Goal: Task Accomplishment & Management: Manage account settings

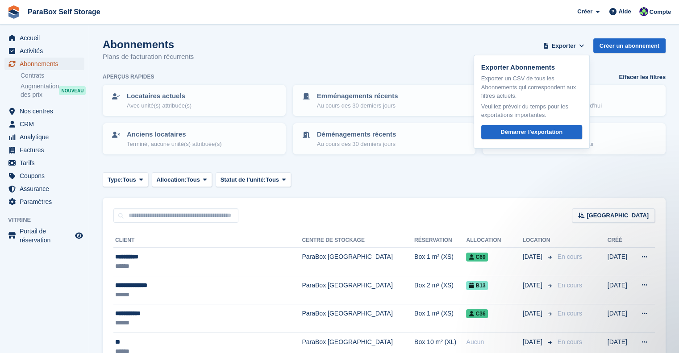
click at [49, 62] on span "Abonnements" at bounding box center [47, 64] width 54 height 13
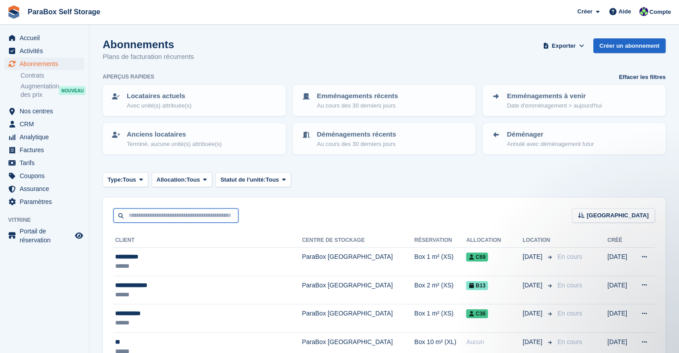
click at [192, 210] on input "text" at bounding box center [175, 216] width 125 height 15
type input "****"
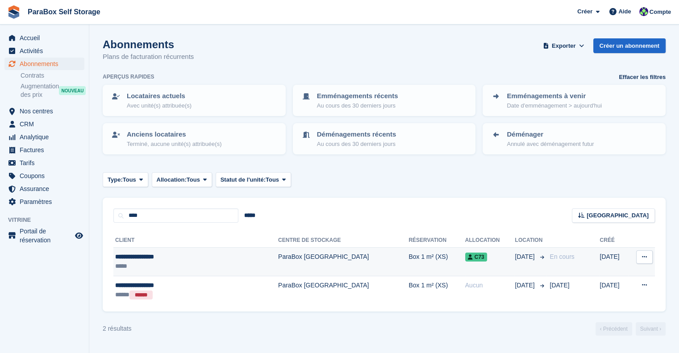
click at [302, 267] on td "ParaBox [GEOGRAPHIC_DATA]" at bounding box center [343, 262] width 130 height 29
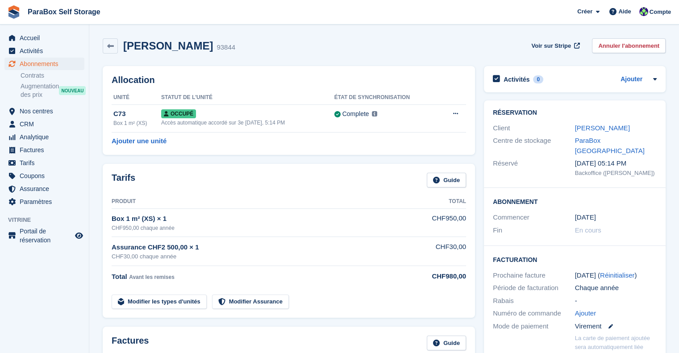
scroll to position [89, 0]
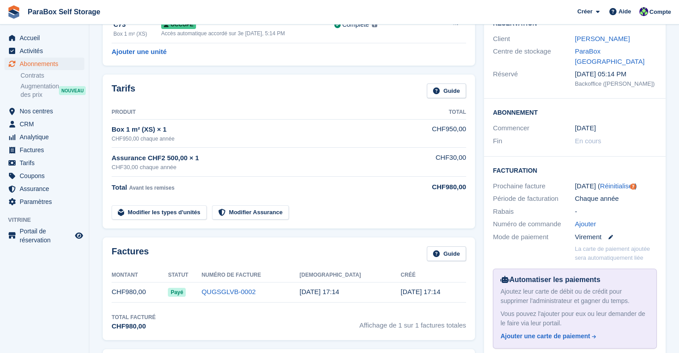
drag, startPoint x: 121, startPoint y: 291, endPoint x: 178, endPoint y: 289, distance: 57.6
click at [125, 291] on td "CHF980,00" at bounding box center [140, 292] width 56 height 20
click at [243, 290] on link "QUGSGLVB-0002" at bounding box center [228, 292] width 54 height 8
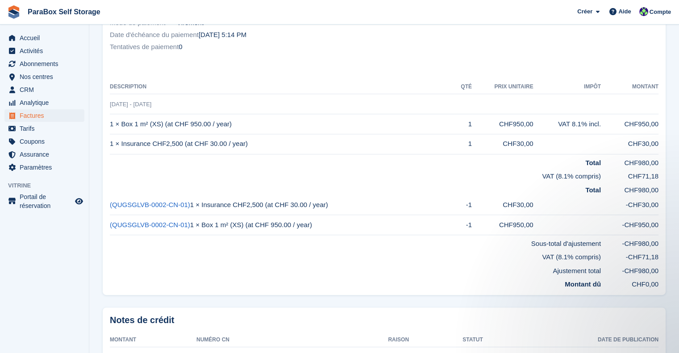
drag, startPoint x: 309, startPoint y: 224, endPoint x: 657, endPoint y: 230, distance: 347.5
click at [657, 230] on tr "(QUGSGLVB-0002-CN-01) 1 × Box 1 m² (XS) (at CHF 950.00 / year) -1 CHF950,00 -CH…" at bounding box center [384, 225] width 549 height 20
click at [573, 188] on td "Total" at bounding box center [355, 189] width 491 height 14
drag, startPoint x: 29, startPoint y: 92, endPoint x: 35, endPoint y: 91, distance: 6.8
click at [29, 92] on span "CRM" at bounding box center [47, 90] width 54 height 13
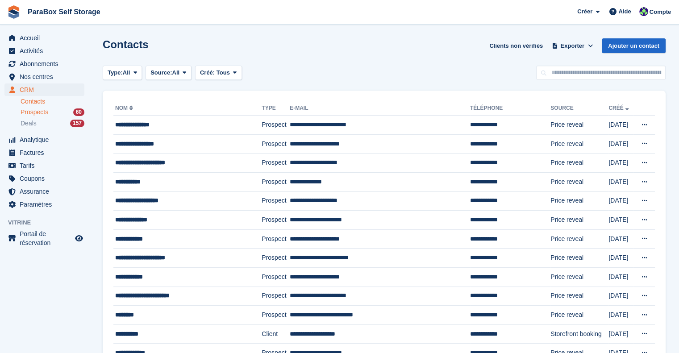
click at [49, 113] on div "Prospects 60" at bounding box center [53, 112] width 64 height 8
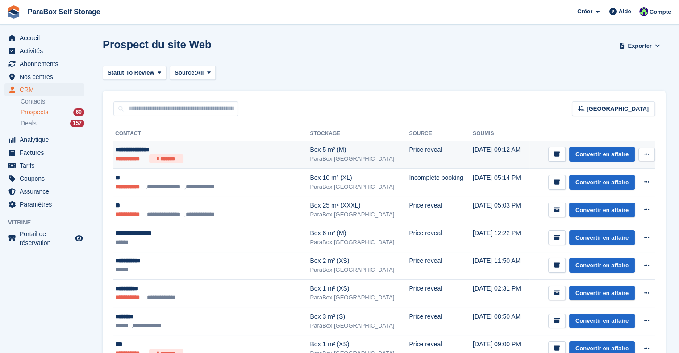
click at [248, 151] on div "**********" at bounding box center [198, 149] width 166 height 9
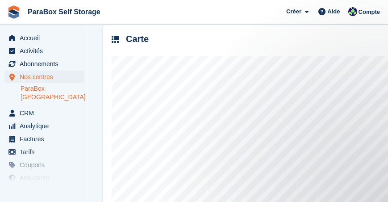
scroll to position [130, 0]
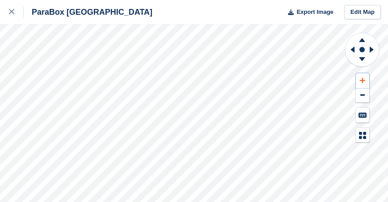
click at [364, 78] on icon at bounding box center [362, 80] width 5 height 6
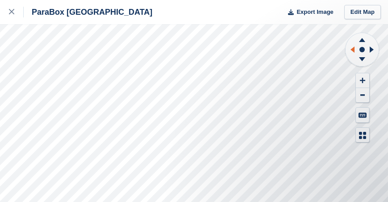
click at [348, 49] on icon at bounding box center [351, 49] width 11 height 23
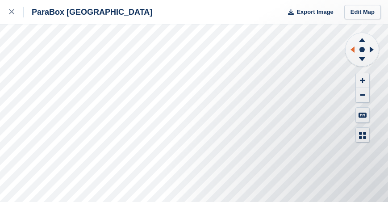
click at [348, 49] on icon at bounding box center [351, 49] width 11 height 23
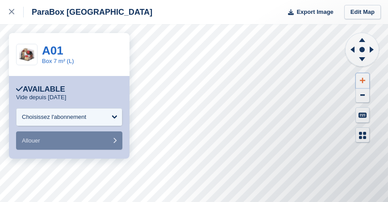
click at [360, 75] on button at bounding box center [362, 80] width 13 height 15
click at [363, 79] on icon at bounding box center [362, 80] width 5 height 6
click at [354, 51] on icon at bounding box center [353, 49] width 4 height 6
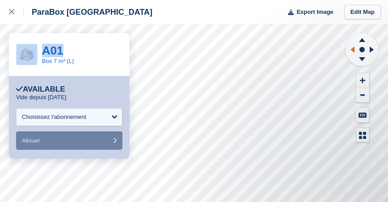
click at [354, 51] on icon at bounding box center [353, 49] width 4 height 6
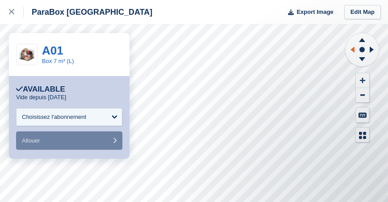
click at [354, 51] on icon at bounding box center [353, 49] width 4 height 6
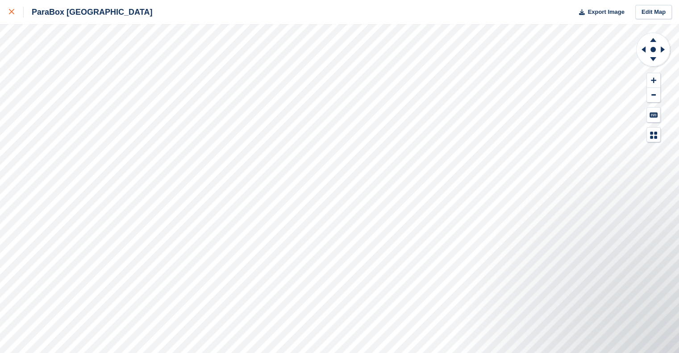
click at [13, 14] on icon at bounding box center [11, 11] width 5 height 5
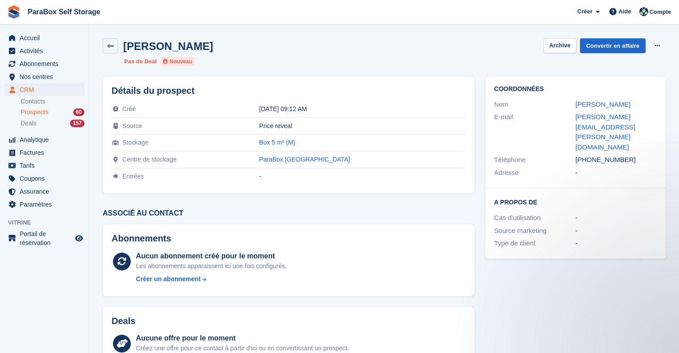
click at [39, 112] on span "Prospects" at bounding box center [35, 112] width 28 height 8
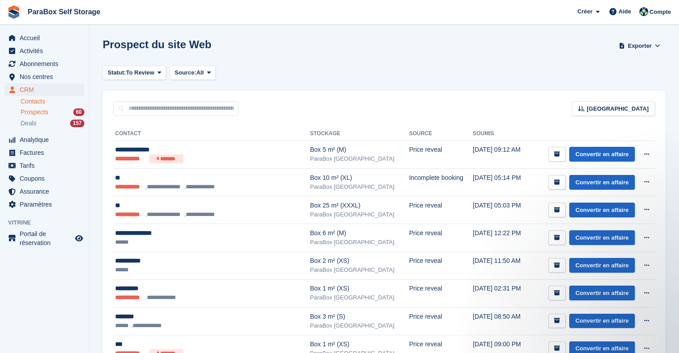
click at [50, 103] on link "Contacts" at bounding box center [53, 101] width 64 height 8
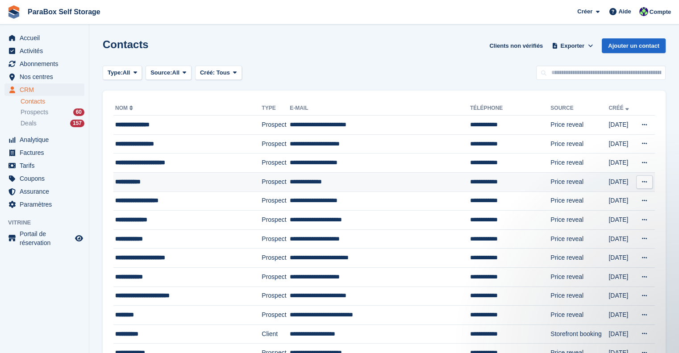
click at [169, 178] on div "**********" at bounding box center [179, 181] width 129 height 9
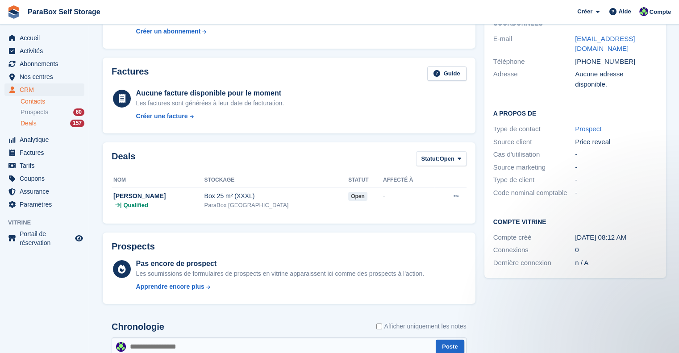
click at [41, 122] on div "Deals 157" at bounding box center [53, 123] width 64 height 8
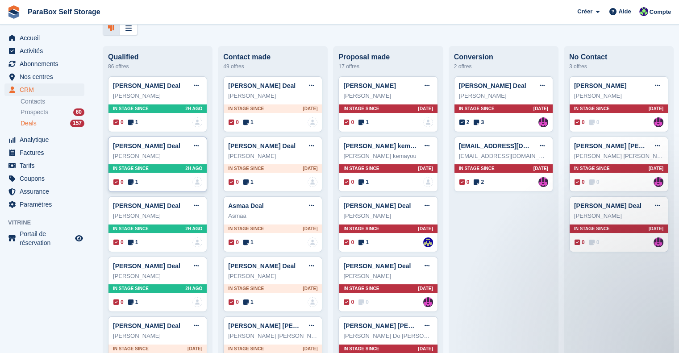
click at [130, 185] on icon at bounding box center [130, 182] width 5 height 6
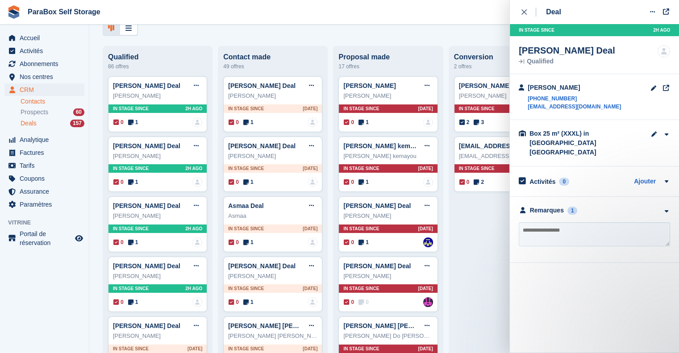
click at [45, 100] on link "Contacts" at bounding box center [53, 101] width 64 height 8
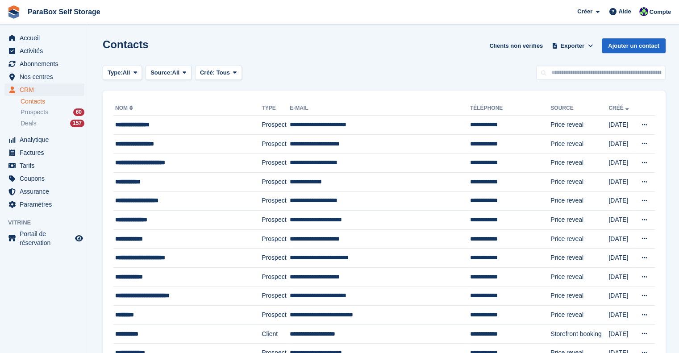
click at [50, 117] on li "Prospects 60" at bounding box center [55, 112] width 68 height 10
click at [60, 115] on div "Prospects 60" at bounding box center [53, 112] width 64 height 8
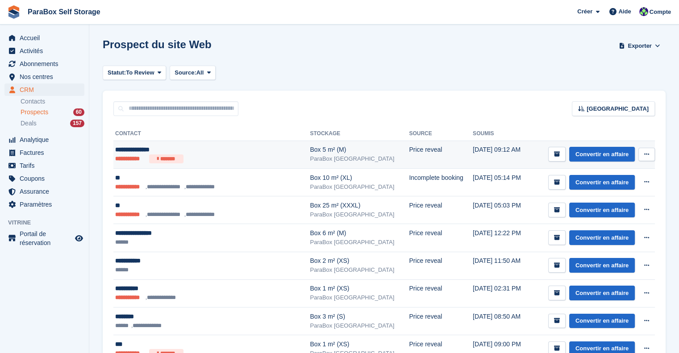
click at [233, 156] on ul "**********" at bounding box center [198, 159] width 166 height 9
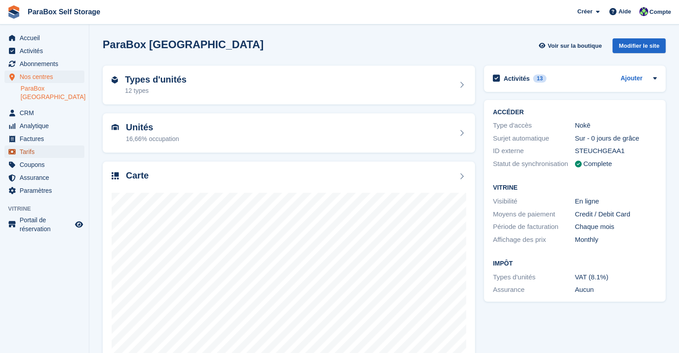
click at [37, 146] on span "Tarifs" at bounding box center [47, 152] width 54 height 13
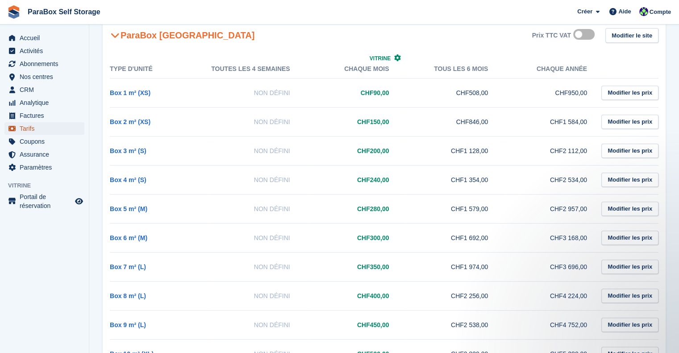
click at [31, 131] on span "Tarifs" at bounding box center [47, 128] width 54 height 13
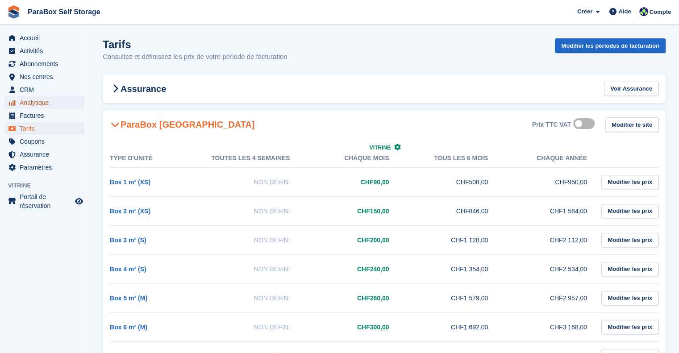
click at [43, 97] on span "Analytique" at bounding box center [47, 102] width 54 height 13
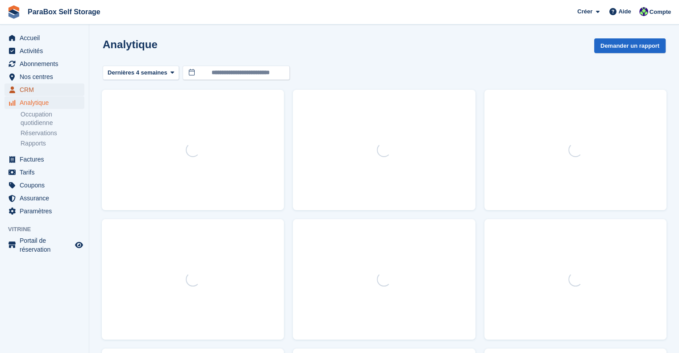
click at [43, 89] on span "CRM" at bounding box center [47, 90] width 54 height 13
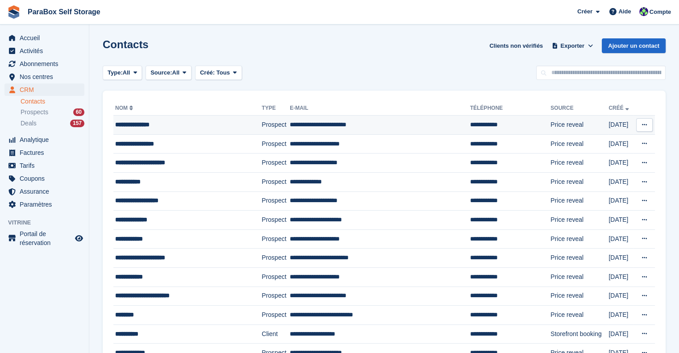
click at [153, 125] on div "**********" at bounding box center [179, 124] width 129 height 9
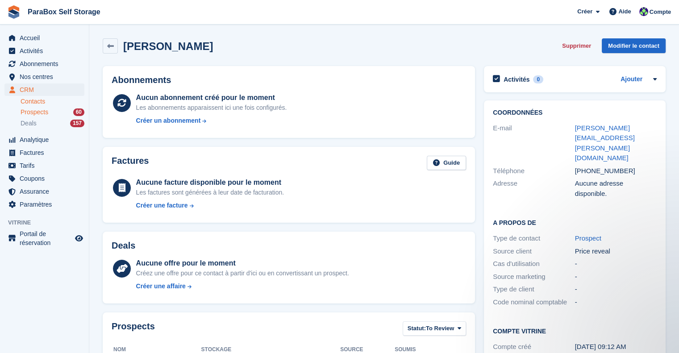
click at [48, 109] on div "Prospects 60" at bounding box center [53, 112] width 64 height 8
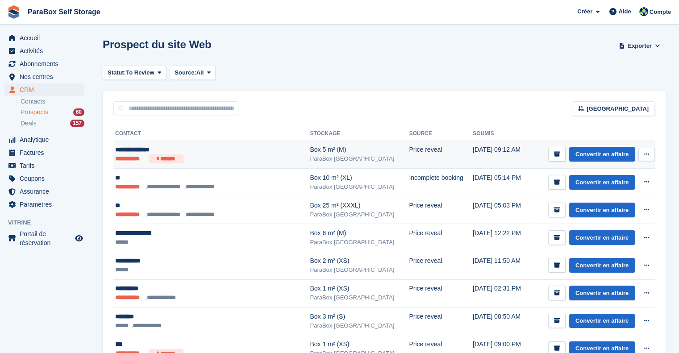
click at [259, 159] on ul "**********" at bounding box center [198, 159] width 166 height 9
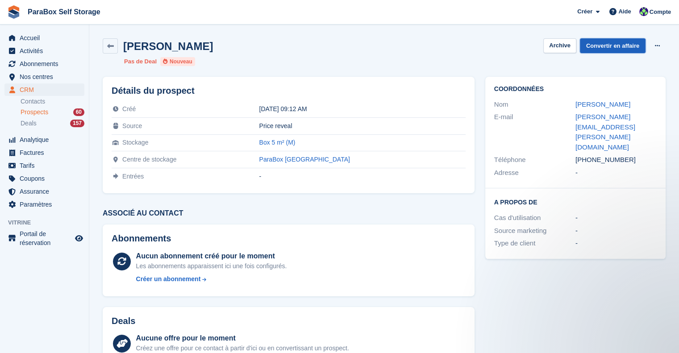
click at [612, 43] on link "Convertir en affaire" at bounding box center [613, 45] width 66 height 15
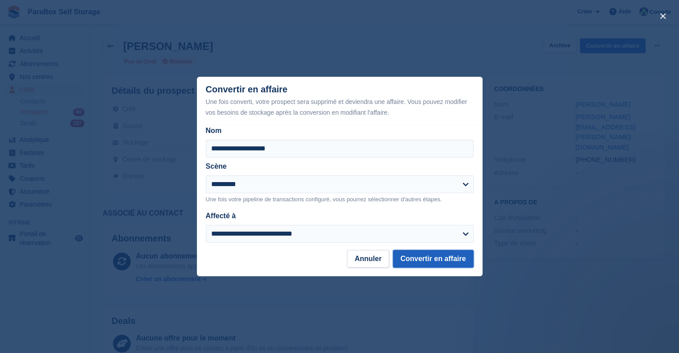
click at [422, 261] on button "Convertir en affaire" at bounding box center [433, 259] width 81 height 18
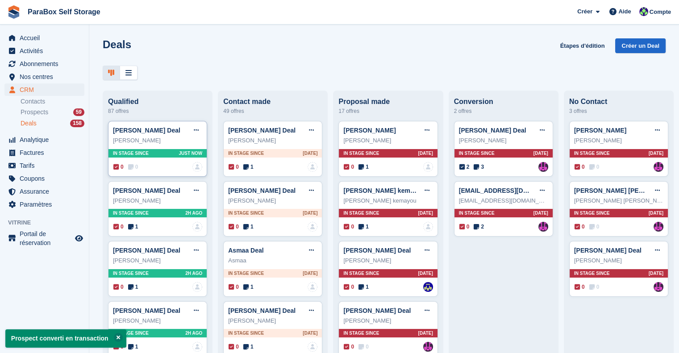
click at [135, 167] on span "0" at bounding box center [133, 167] width 10 height 8
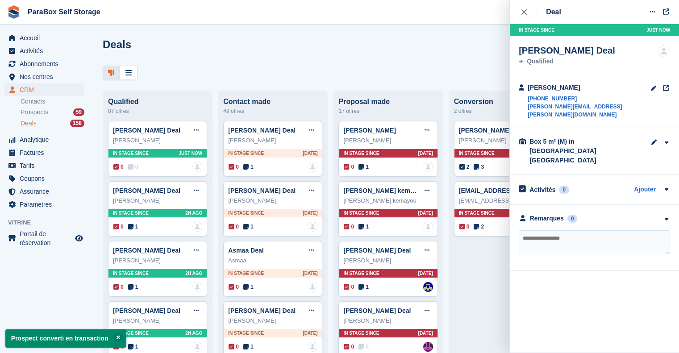
click at [554, 230] on textarea at bounding box center [594, 242] width 151 height 24
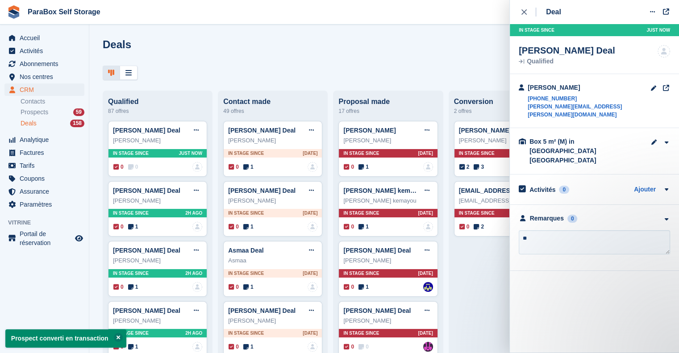
type textarea "*"
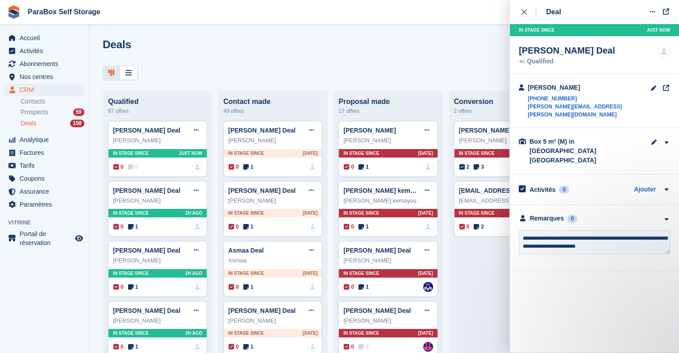
type textarea "**********"
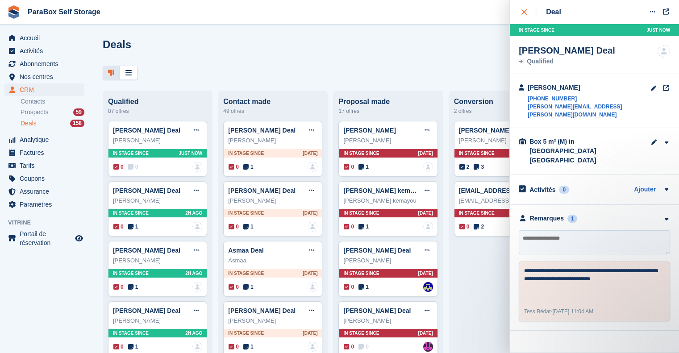
click at [520, 13] on button "close" at bounding box center [529, 12] width 20 height 24
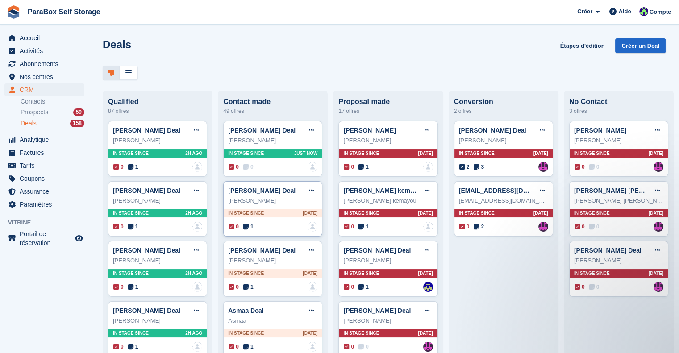
click at [245, 230] on icon at bounding box center [245, 227] width 5 height 6
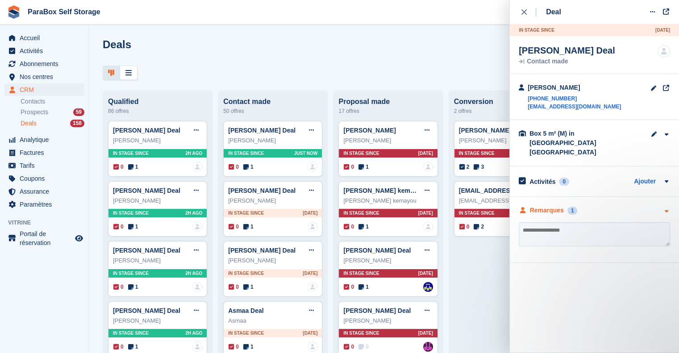
click at [549, 206] on div "Remarques" at bounding box center [547, 210] width 34 height 9
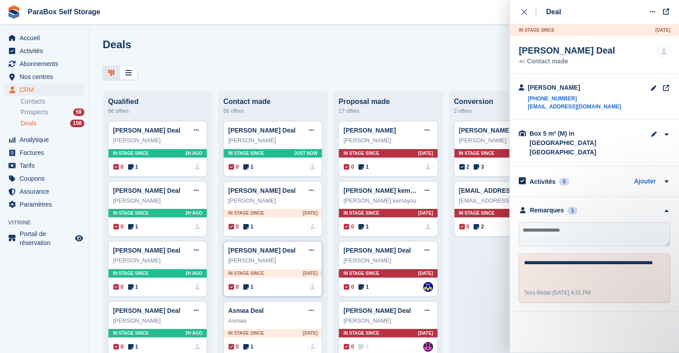
click at [248, 289] on span "1" at bounding box center [248, 287] width 10 height 8
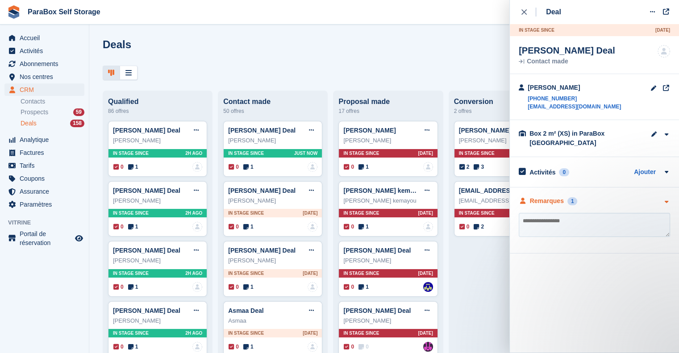
click at [556, 200] on div "Remarques" at bounding box center [547, 201] width 34 height 9
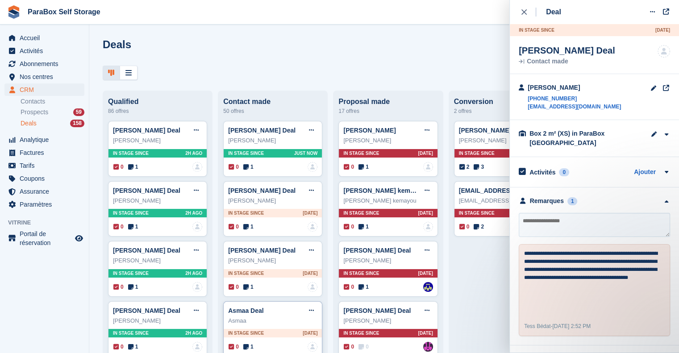
scroll to position [45, 0]
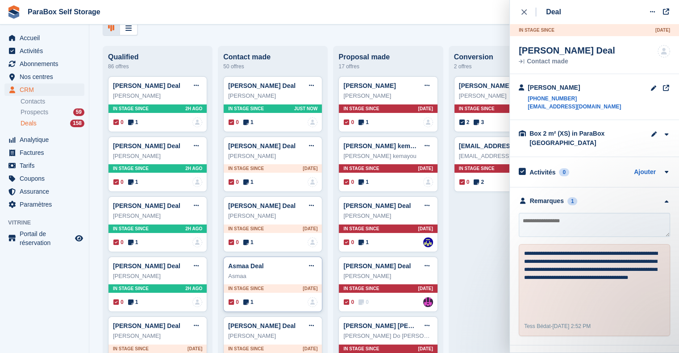
click at [249, 303] on span "1" at bounding box center [248, 302] width 10 height 8
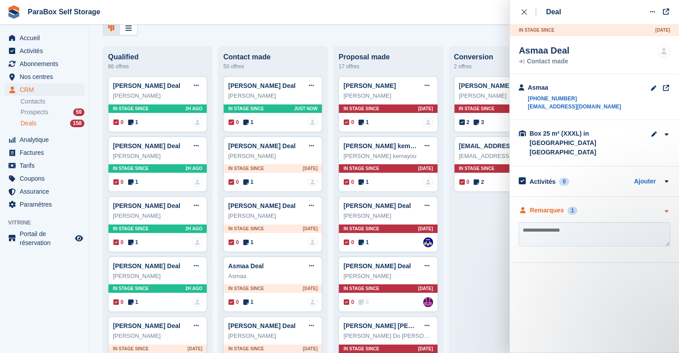
click at [552, 206] on div "Remarques" at bounding box center [547, 210] width 34 height 9
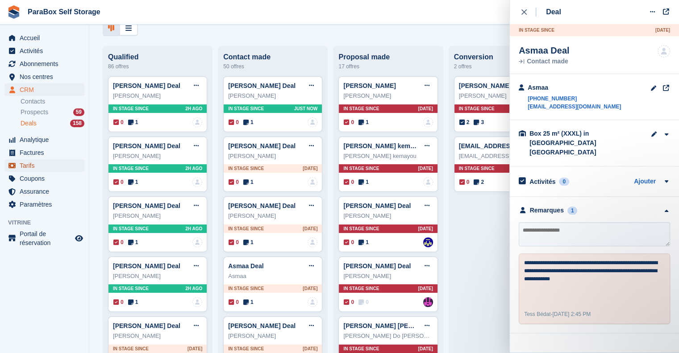
click at [30, 161] on span "Tarifs" at bounding box center [47, 165] width 54 height 13
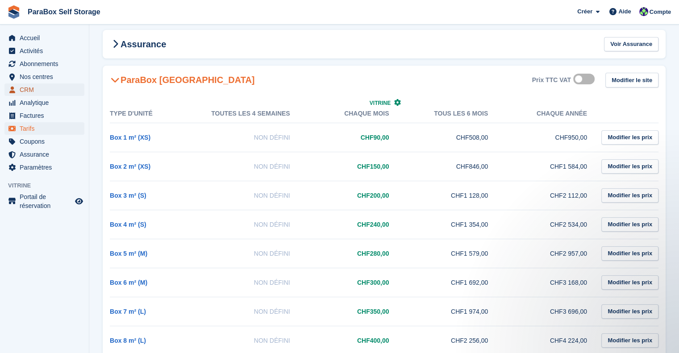
click at [40, 87] on span "CRM" at bounding box center [47, 90] width 54 height 13
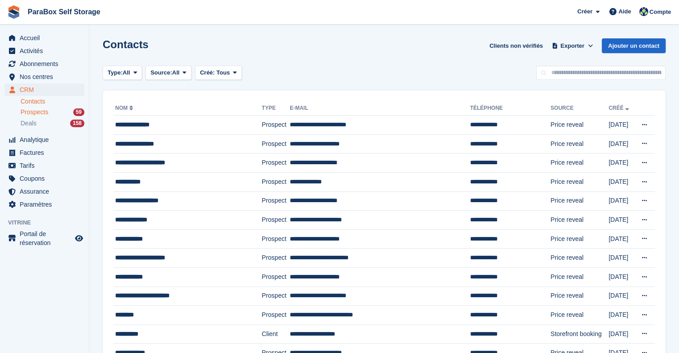
click at [50, 111] on div "Prospects 59" at bounding box center [53, 112] width 64 height 8
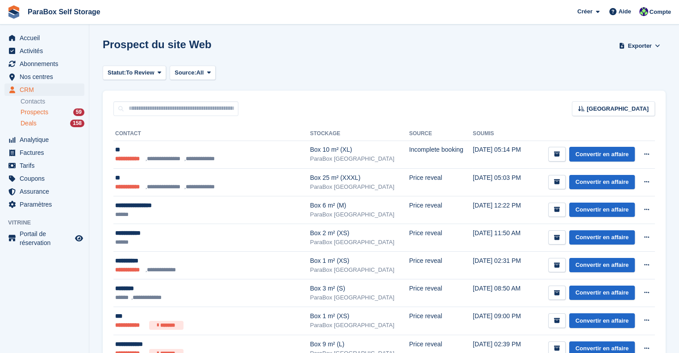
click at [36, 122] on span "Deals" at bounding box center [29, 123] width 16 height 8
